Goal: Task Accomplishment & Management: Complete application form

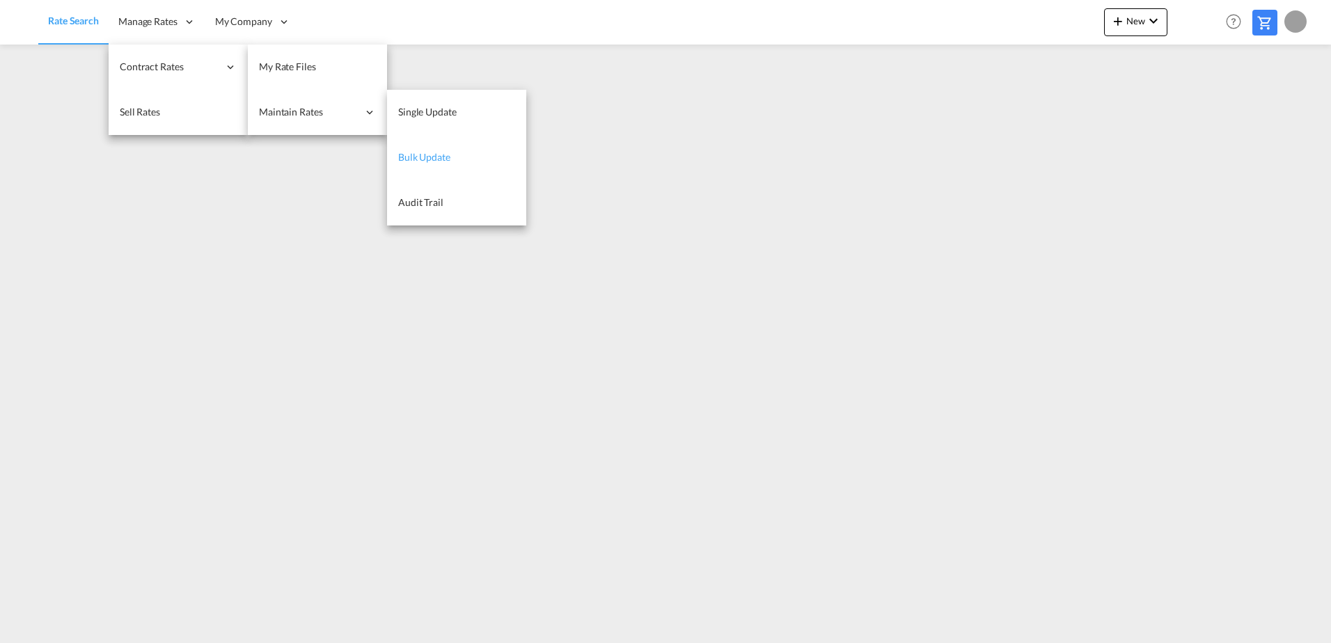
click at [449, 153] on span "Bulk Update" at bounding box center [424, 157] width 52 height 12
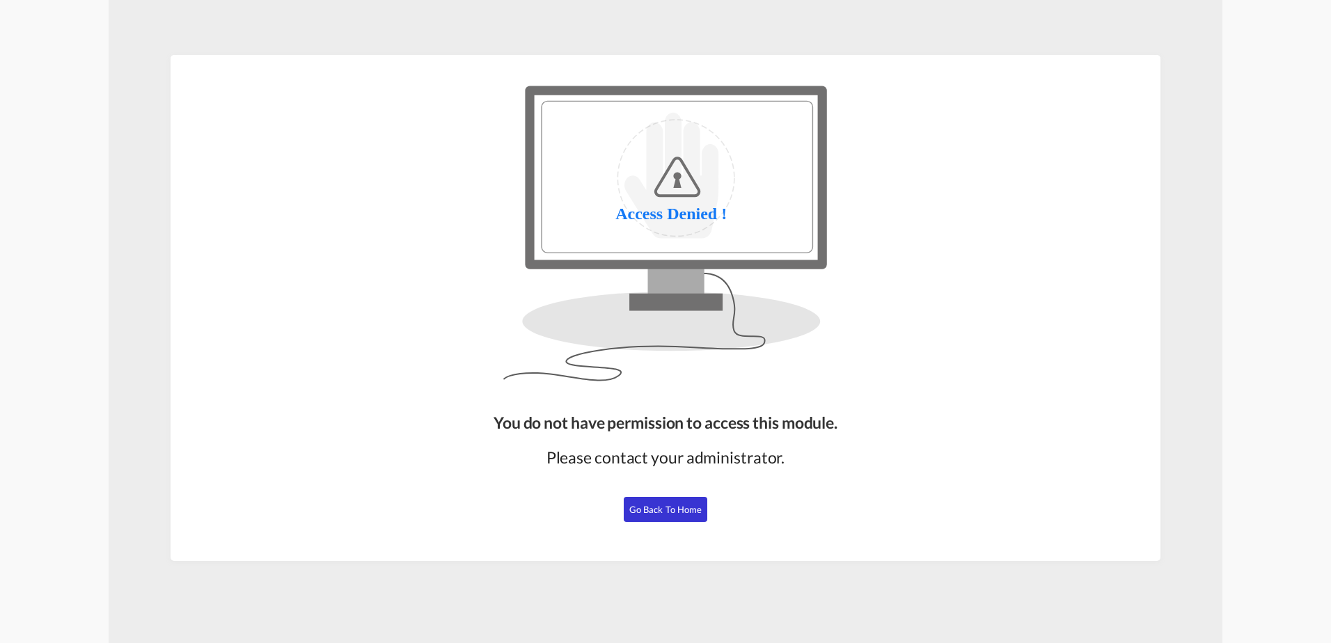
drag, startPoint x: 650, startPoint y: 503, endPoint x: 652, endPoint y: 521, distance: 18.2
click at [650, 503] on button "Go Back to Home" at bounding box center [666, 509] width 84 height 25
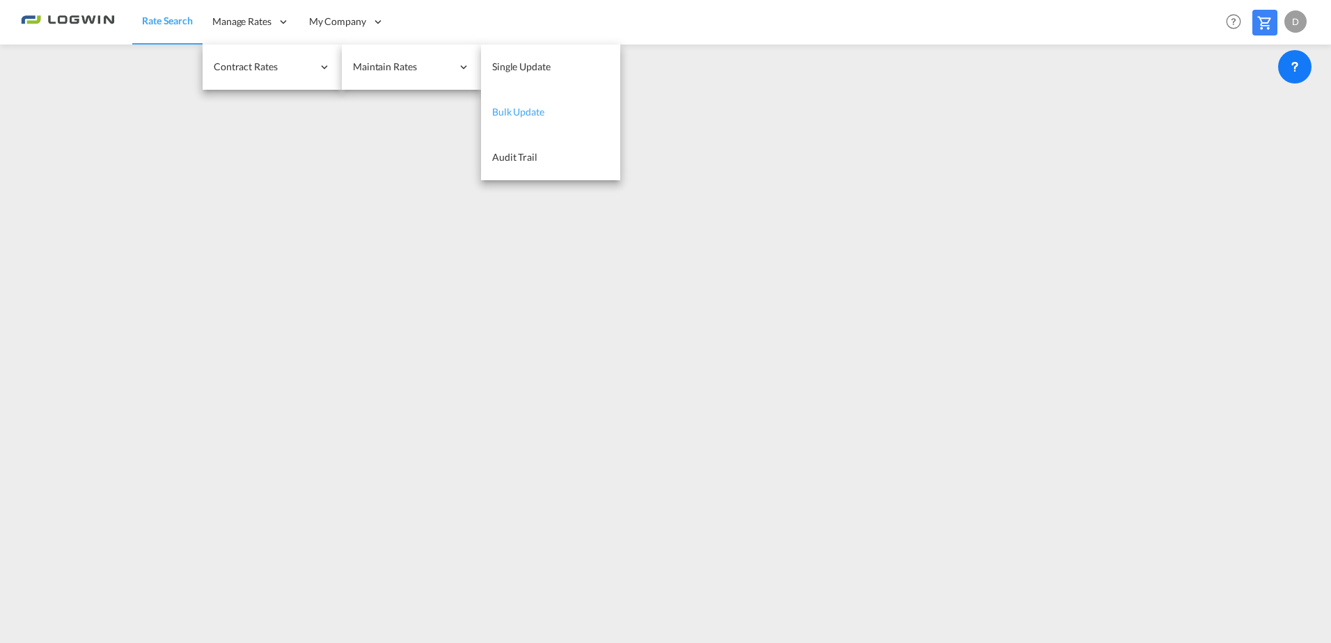
click at [521, 111] on span "Bulk Update" at bounding box center [518, 112] width 52 height 12
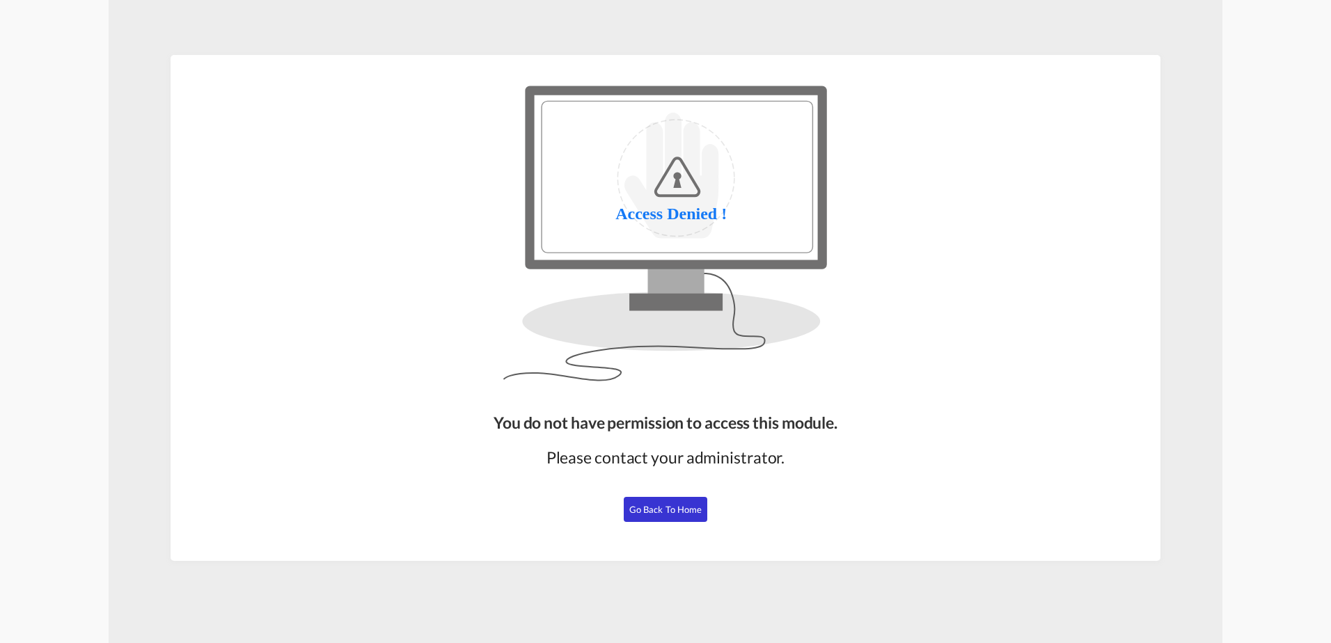
click at [697, 508] on span "Go Back to Home" at bounding box center [665, 509] width 73 height 11
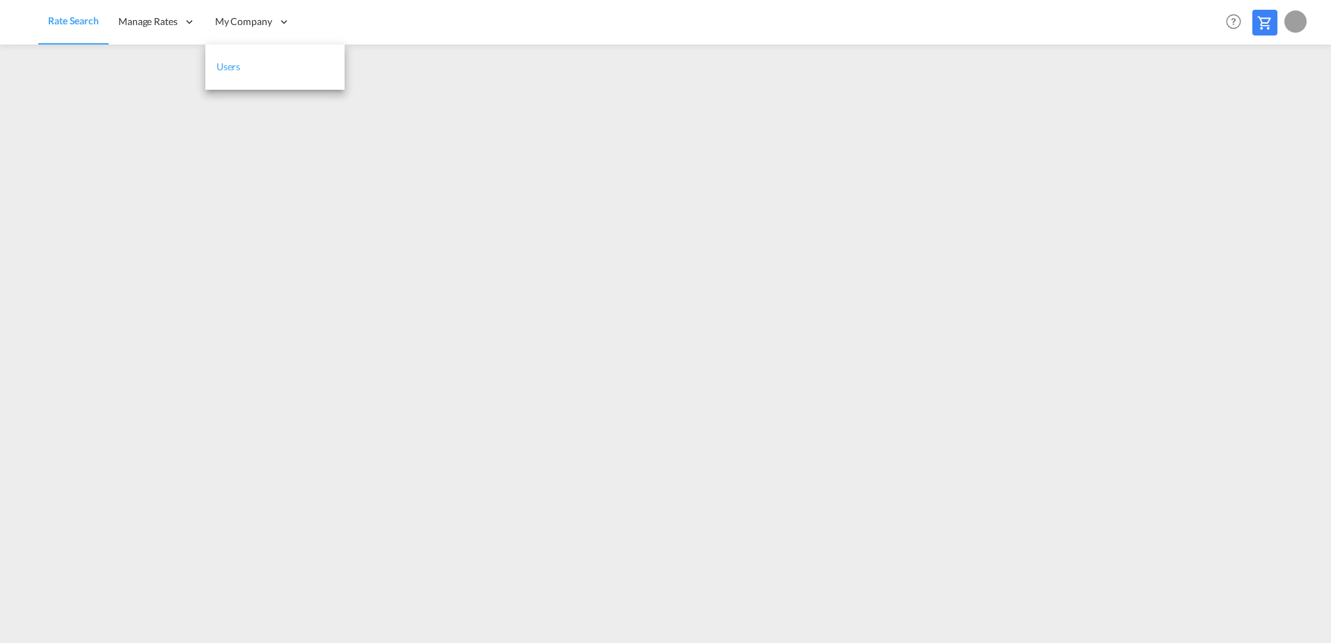
click at [271, 57] on link "Users" at bounding box center [274, 67] width 139 height 45
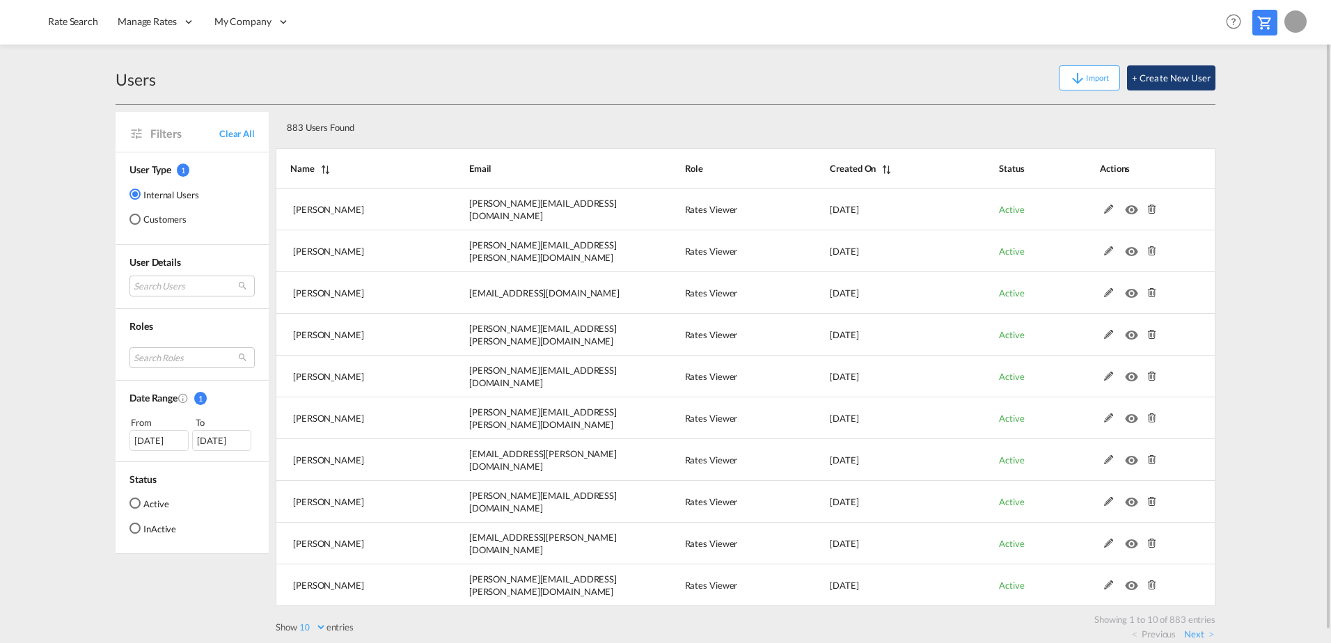
click at [1180, 75] on button "+ Create New User" at bounding box center [1171, 77] width 88 height 25
click at [1258, 128] on md-content "Rate Search Manage Rates Contract Rates Maintain Rates Single Update Bulk Updat…" at bounding box center [665, 321] width 1331 height 643
click at [1161, 80] on button "+ Create New User" at bounding box center [1171, 77] width 88 height 25
click at [1160, 79] on button "+ Create New User" at bounding box center [1171, 77] width 88 height 25
click at [1202, 66] on button "+ Create New User" at bounding box center [1171, 77] width 88 height 25
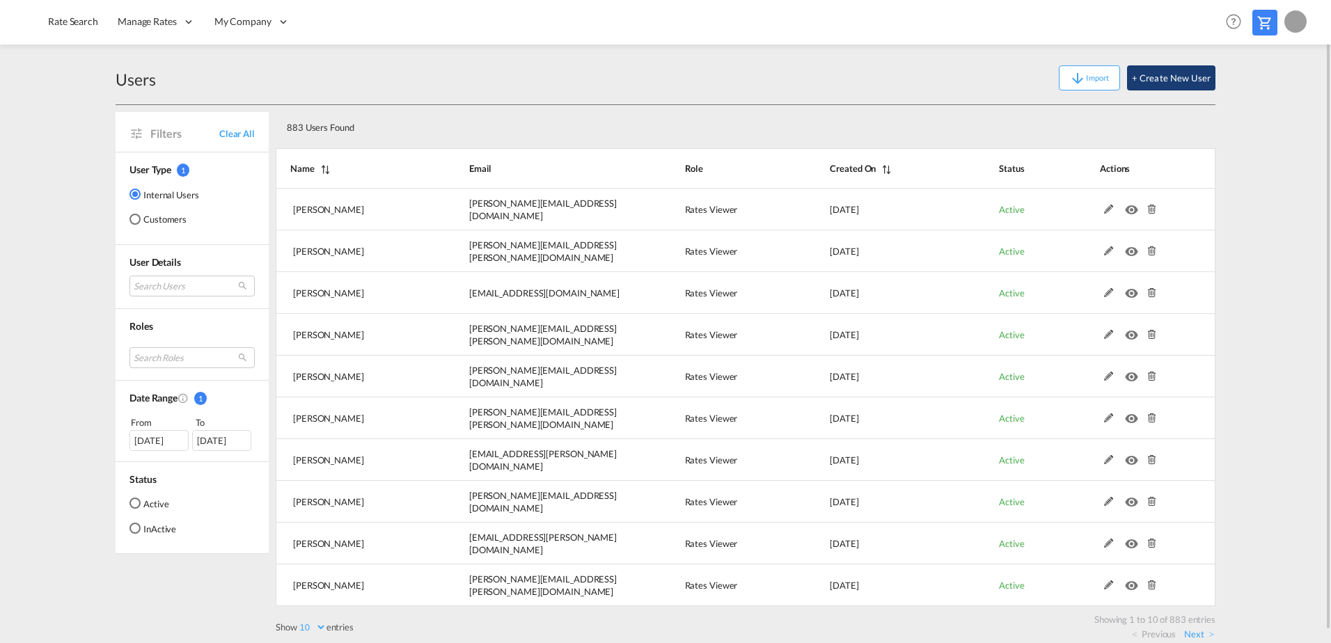
click at [1202, 66] on button "+ Create New User" at bounding box center [1171, 77] width 88 height 25
click at [1188, 85] on button "+ Create New User" at bounding box center [1171, 77] width 88 height 25
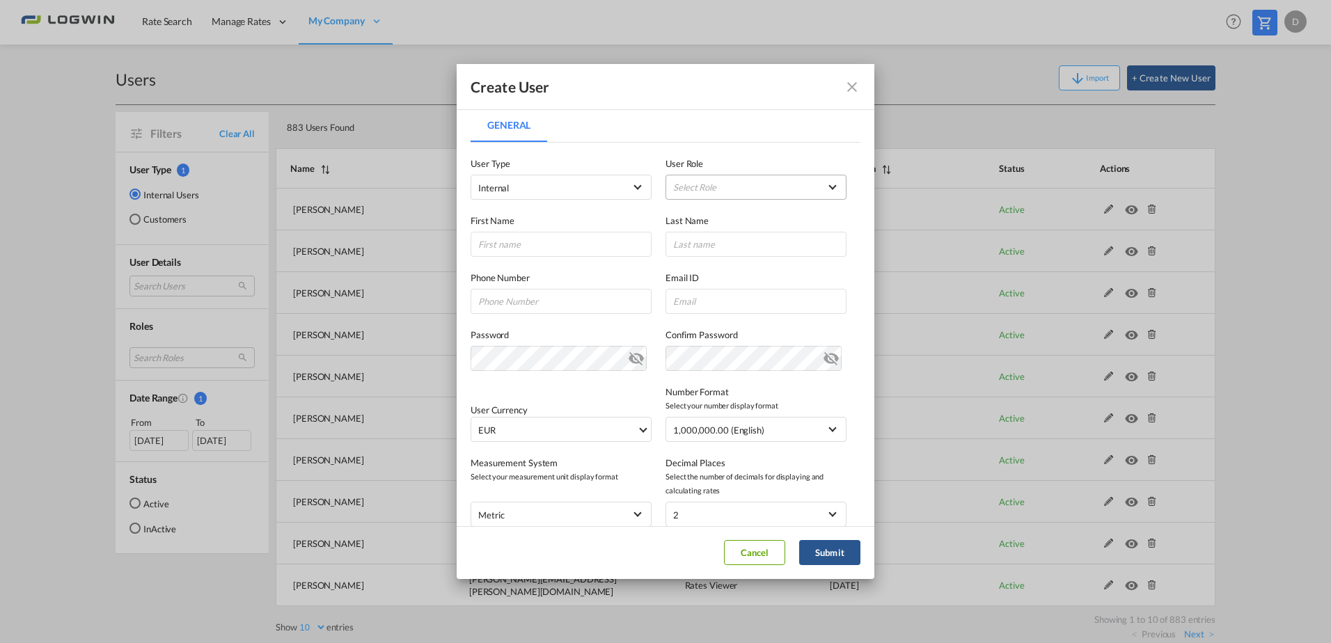
click at [712, 194] on md-select "Select Role ADMIN GLOBAL Essentials Admin GLOBAL Essentials Manager GLOBAL Esse…" at bounding box center [756, 187] width 181 height 25
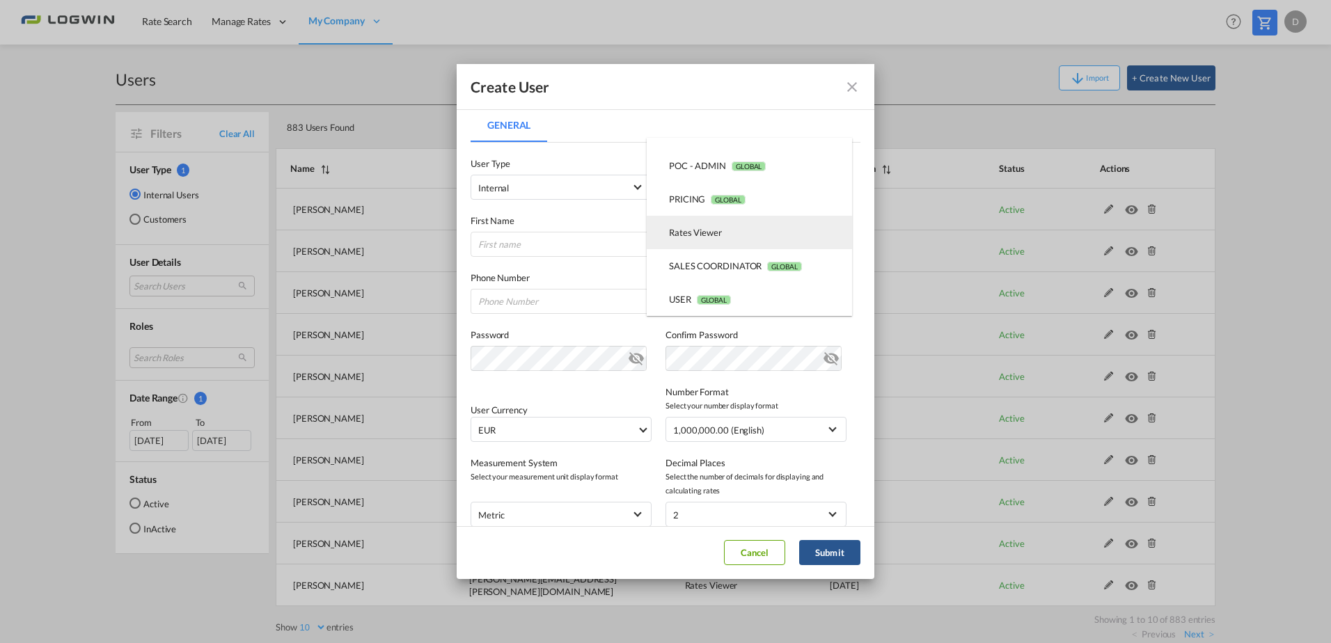
click at [724, 235] on md-option "Rates Viewer USER_DEFINED" at bounding box center [749, 232] width 205 height 33
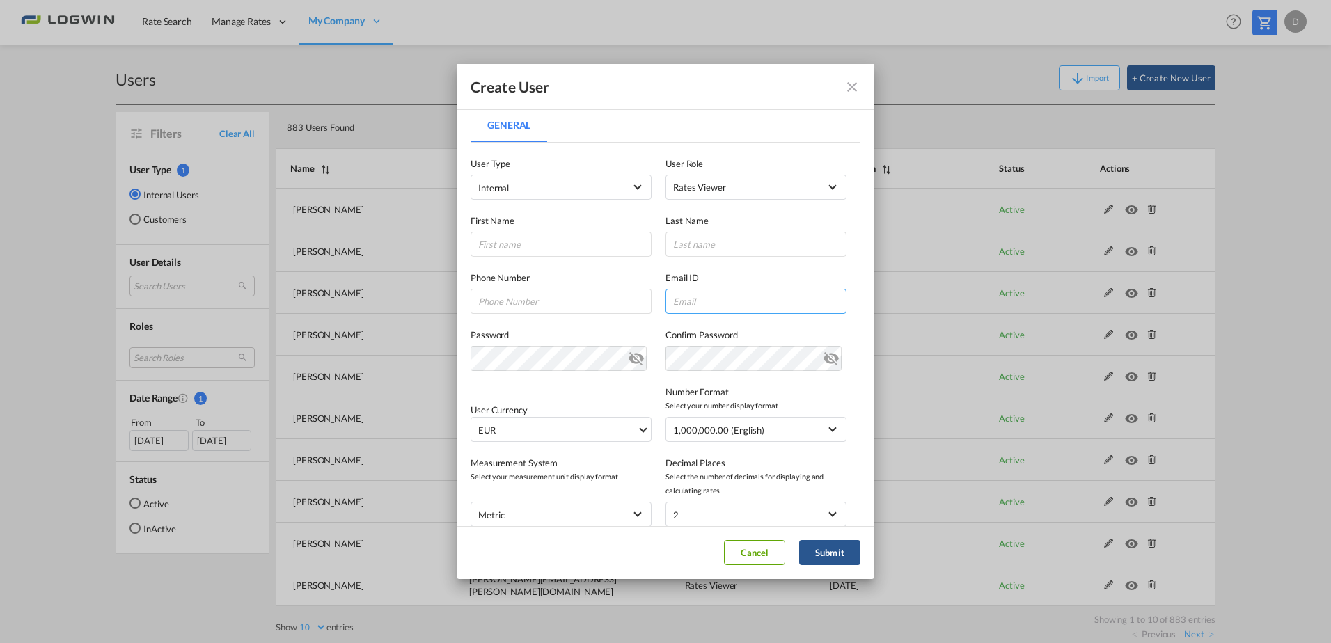
click at [689, 302] on input "General General ..." at bounding box center [756, 301] width 181 height 25
paste input "alperen.bozkurt@logwin-logistics.com"
type input "alperen.bozkurt@logwin-logistics.com"
drag, startPoint x: 558, startPoint y: 240, endPoint x: 586, endPoint y: 251, distance: 29.6
click at [558, 240] on input "General General ..." at bounding box center [561, 244] width 181 height 25
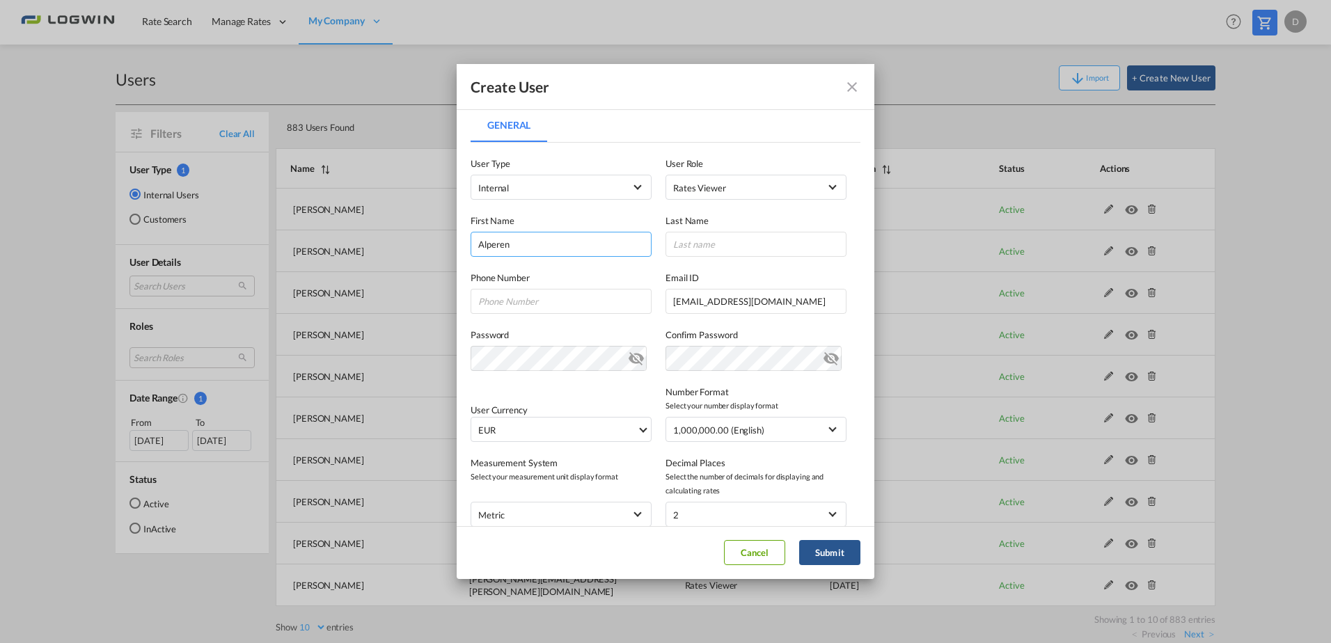
type input "Alperen"
type input "Bozkurt"
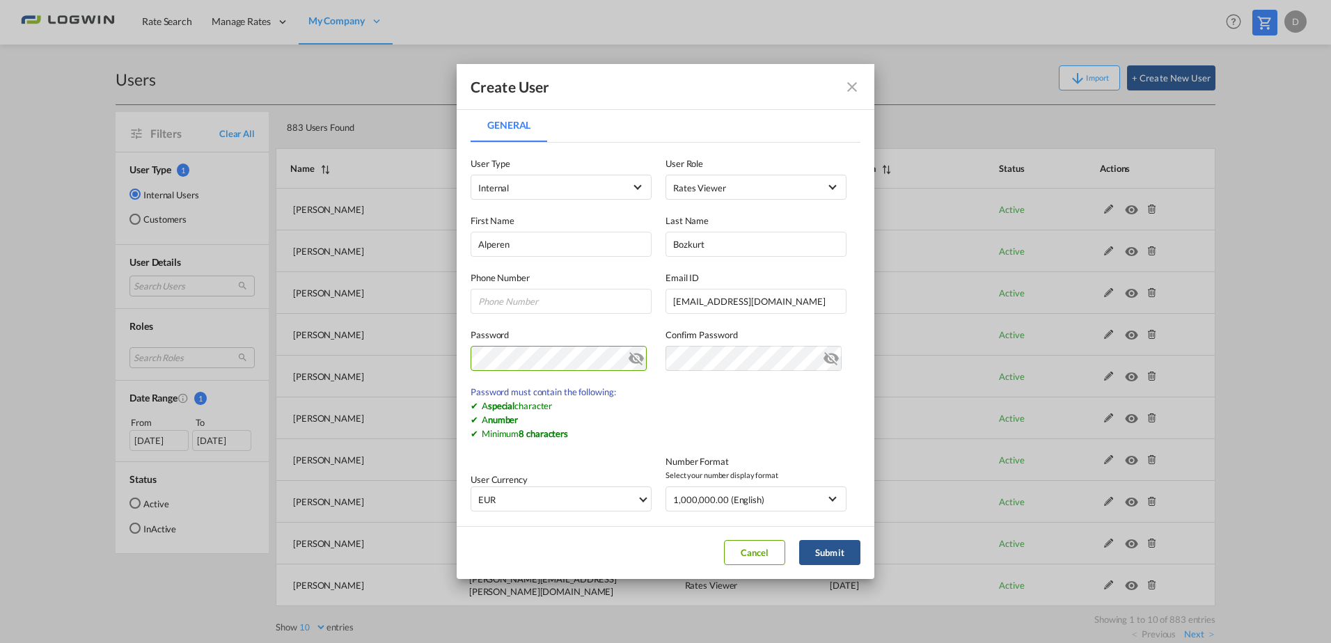
click at [630, 357] on md-icon "icon-eye-off" at bounding box center [636, 355] width 17 height 17
click at [463, 362] on md-dialog-content "General General User Type Internal Internal Customer User Role Rates Viewer USE…" at bounding box center [666, 317] width 418 height 417
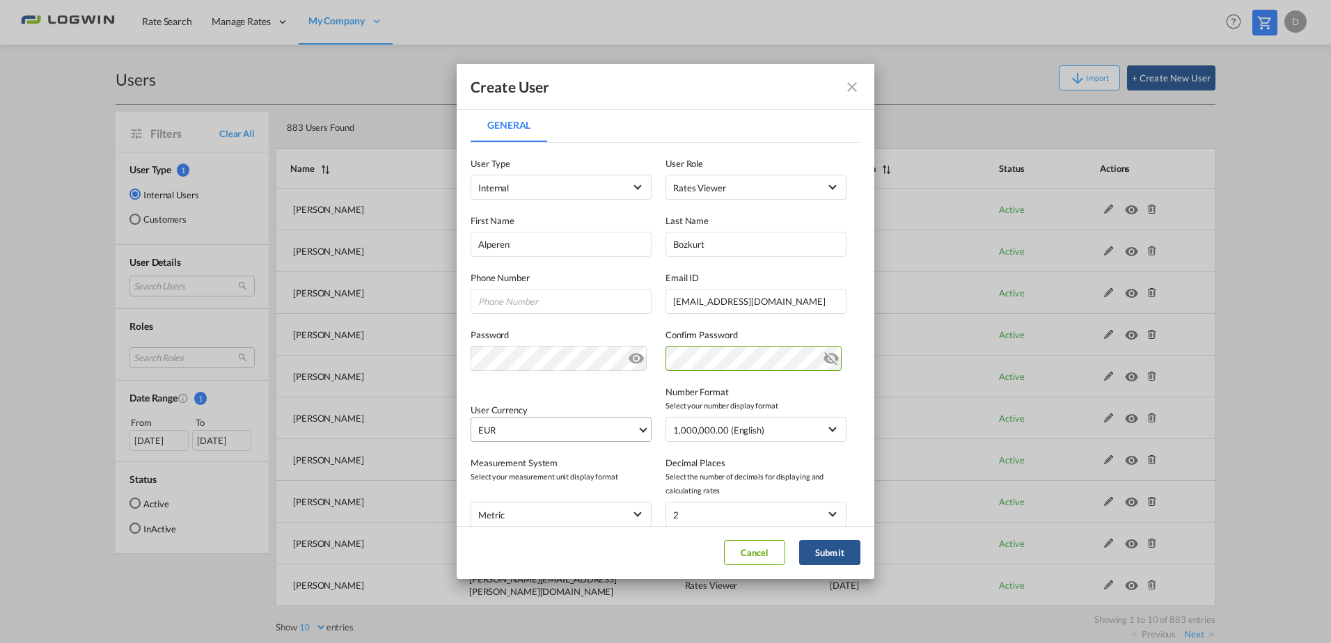
click at [574, 425] on span "EUR" at bounding box center [557, 430] width 159 height 14
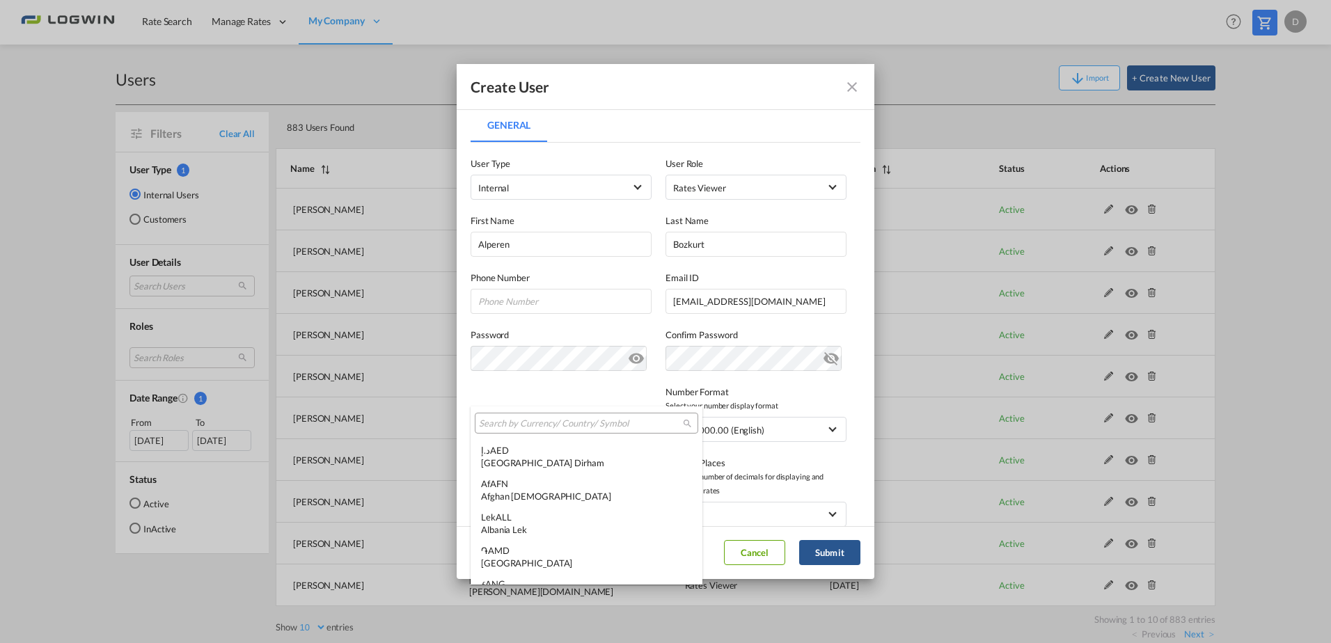
scroll to position [1398, 0]
click at [560, 421] on input "search" at bounding box center [581, 424] width 204 height 13
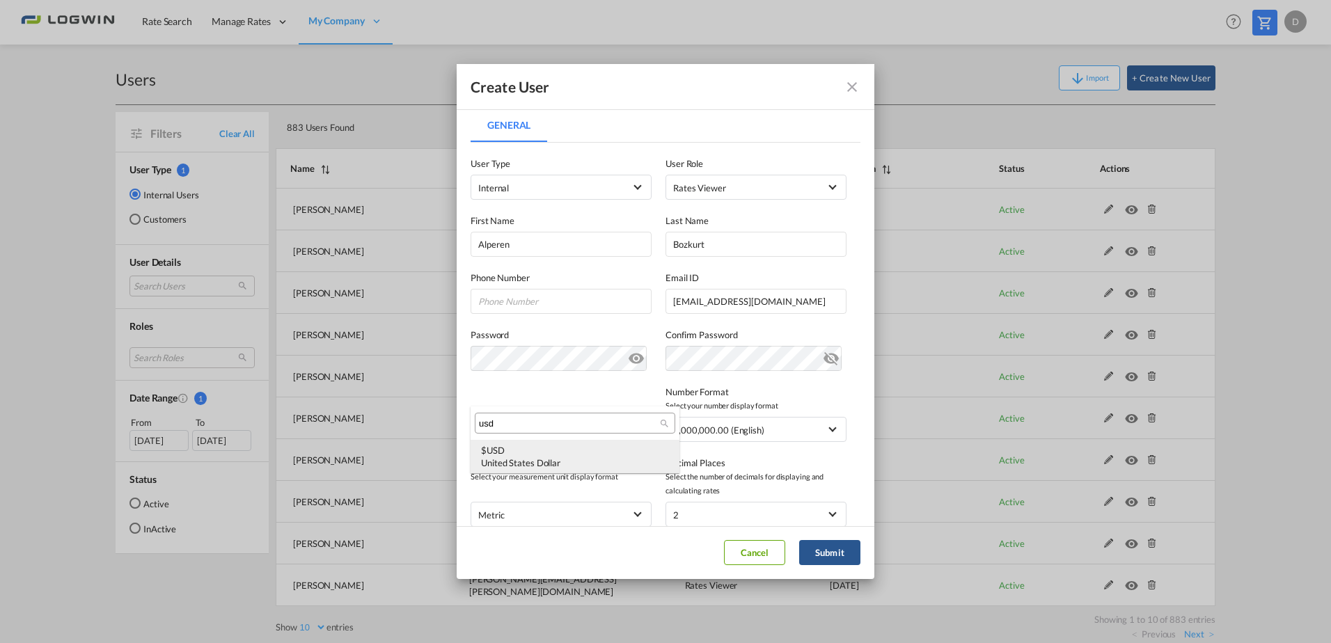
scroll to position [0, 0]
type input "usd"
click at [520, 455] on div "$ USD United States Dollar" at bounding box center [575, 456] width 188 height 25
click at [840, 557] on button "Submit" at bounding box center [829, 552] width 61 height 25
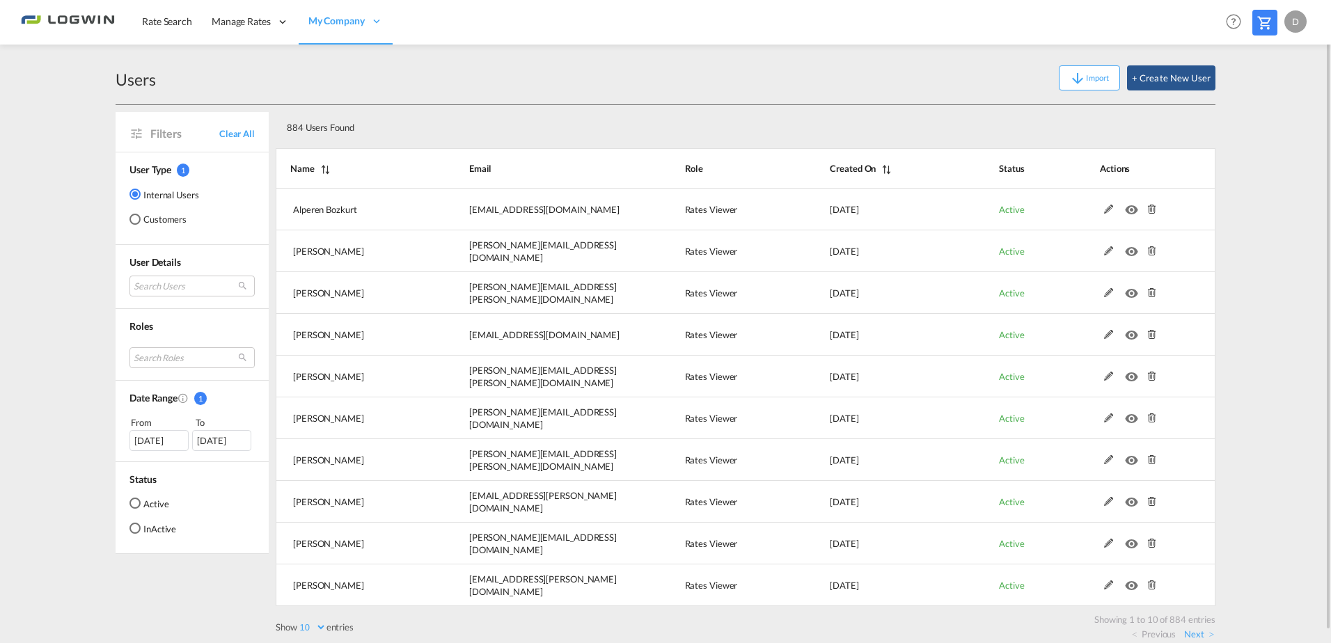
click at [858, 116] on div "884 Users Found" at bounding box center [699, 125] width 836 height 29
click at [1299, 510] on md-content "Rate Search Manage Rates Contract Rates Maintain Rates Single Update Bulk Updat…" at bounding box center [665, 321] width 1331 height 643
drag, startPoint x: 1299, startPoint y: 434, endPoint x: 1313, endPoint y: 414, distance: 24.5
click at [1299, 433] on md-content "Rate Search Manage Rates Contract Rates Maintain Rates Single Update Bulk Updat…" at bounding box center [665, 321] width 1331 height 643
click at [1233, 244] on md-content "Rate Search Manage Rates Contract Rates Maintain Rates Single Update Bulk Updat…" at bounding box center [665, 321] width 1331 height 643
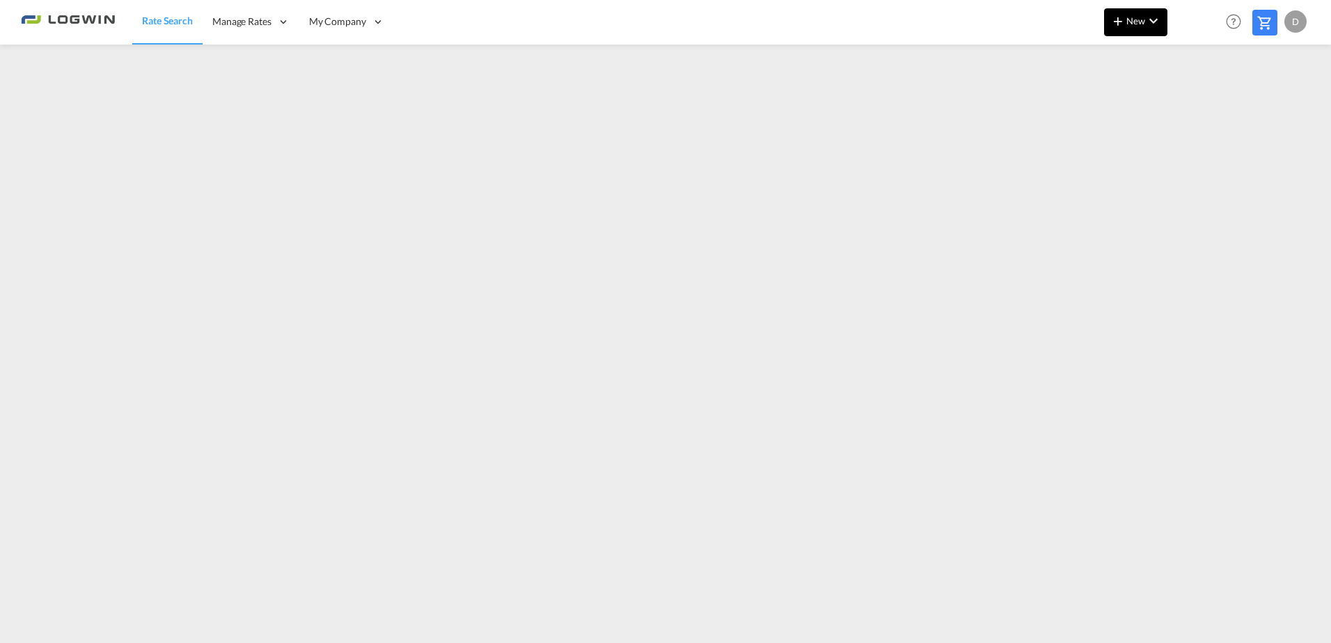
click at [1158, 17] on md-icon "icon-chevron-down" at bounding box center [1153, 21] width 17 height 17
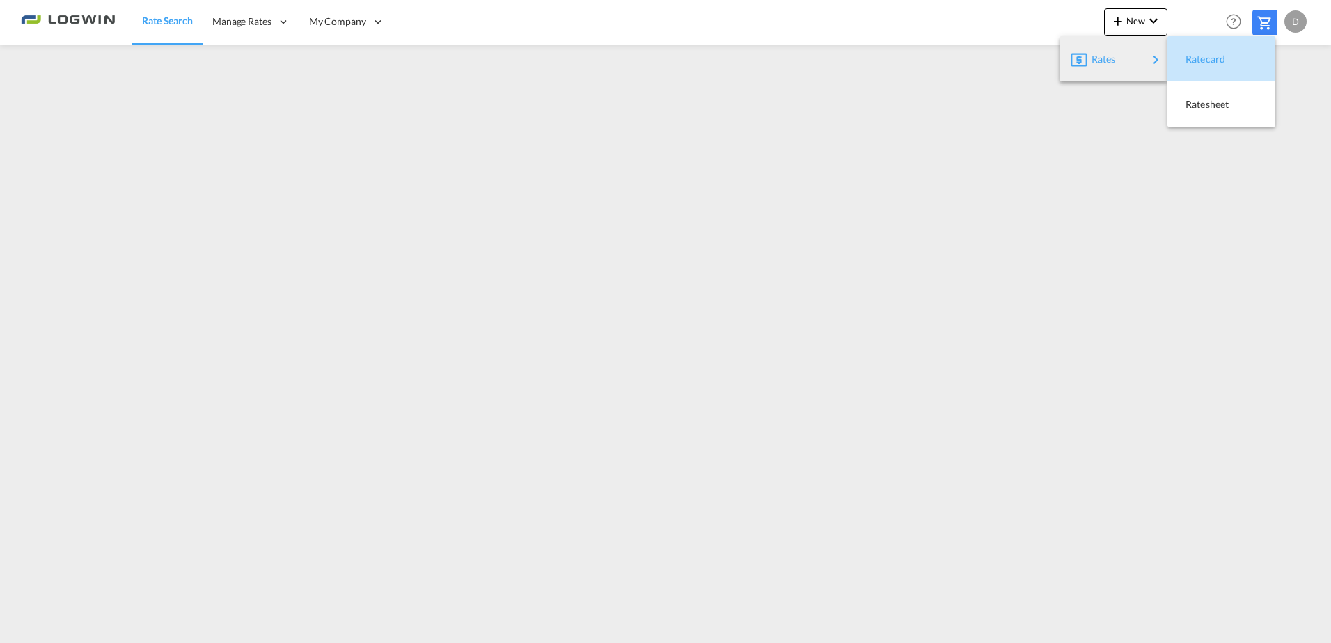
click at [1201, 63] on span "Ratecard" at bounding box center [1193, 59] width 15 height 28
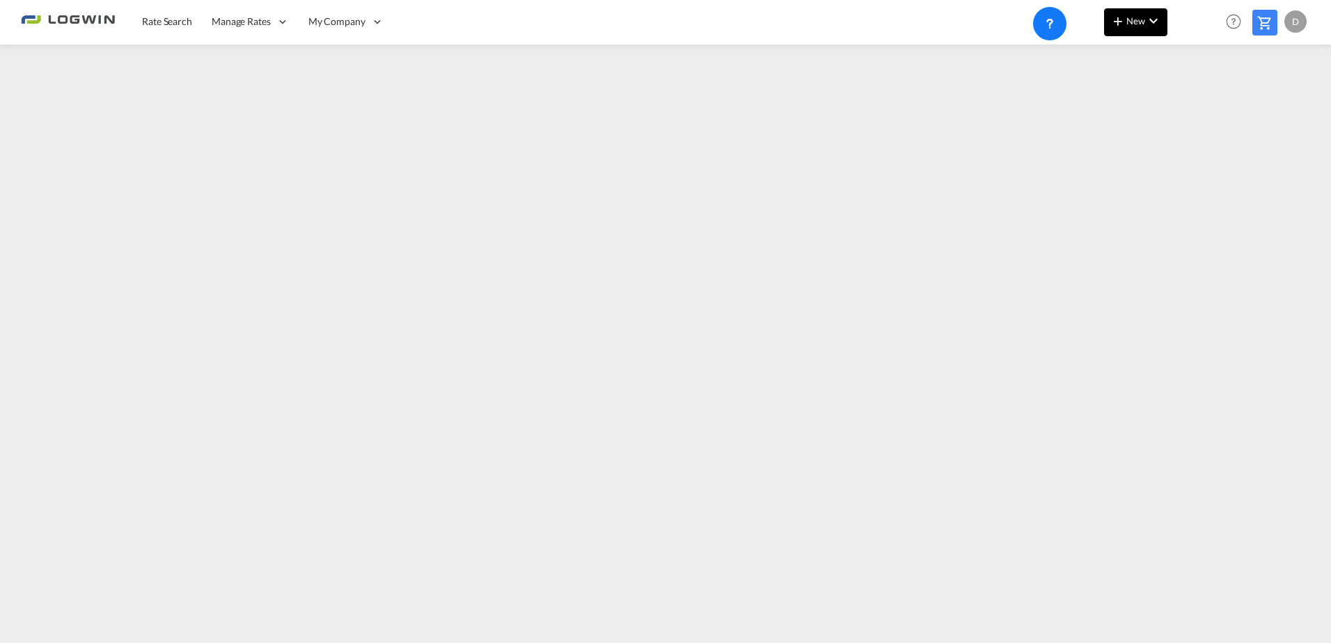
click at [1153, 22] on md-icon "icon-chevron-down" at bounding box center [1153, 21] width 17 height 17
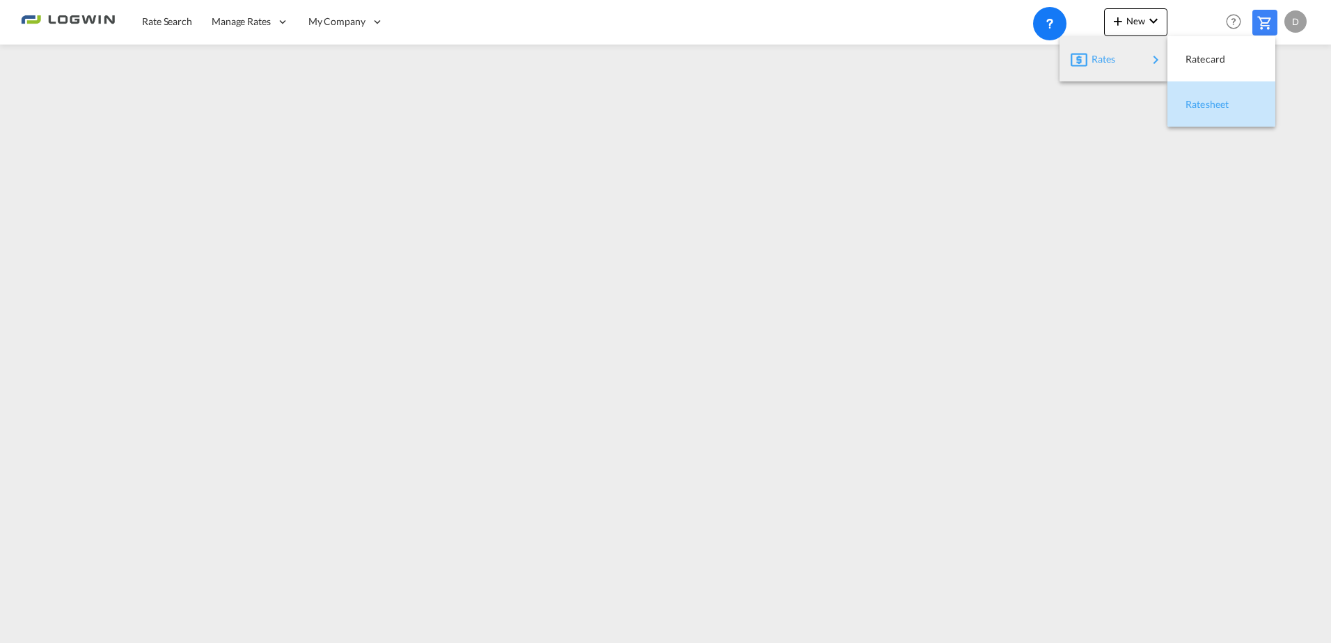
click at [1199, 95] on span "Ratesheet" at bounding box center [1193, 105] width 15 height 28
